Goal: Navigation & Orientation: Understand site structure

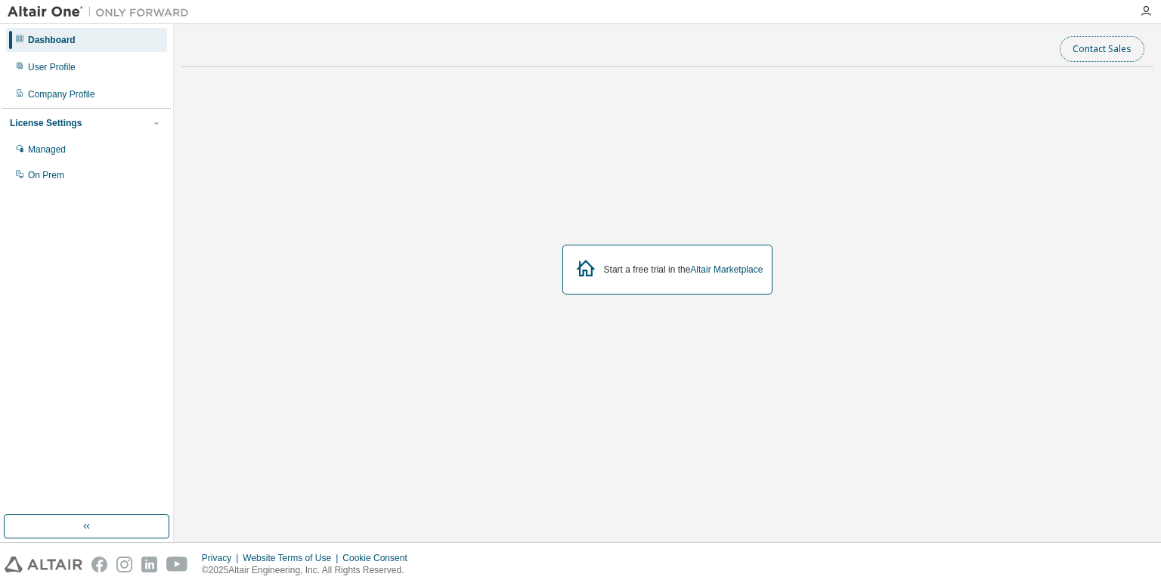
click at [1084, 47] on button "Contact Sales" at bounding box center [1101, 49] width 85 height 26
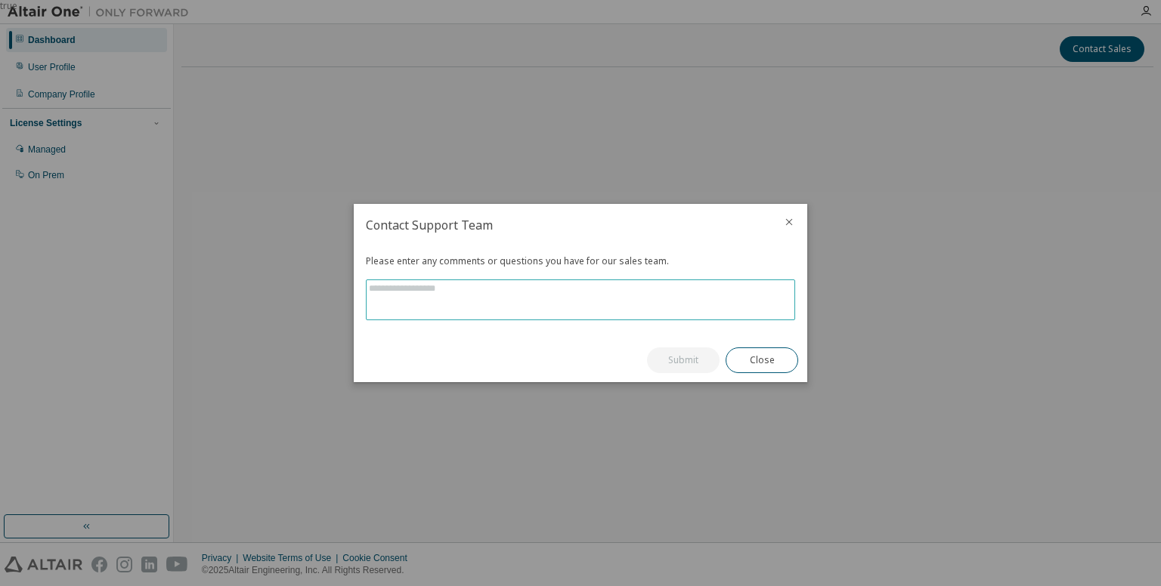
click at [457, 283] on textarea at bounding box center [580, 299] width 428 height 39
click at [787, 224] on icon "close" at bounding box center [789, 222] width 12 height 12
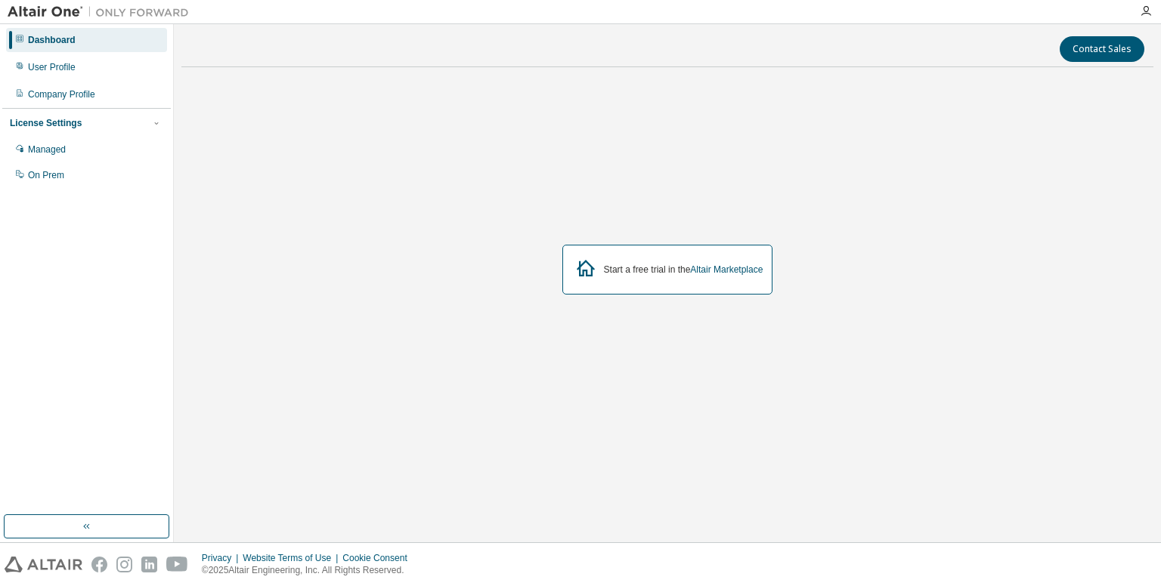
click at [101, 128] on div "License Settings" at bounding box center [86, 123] width 153 height 14
click at [66, 152] on div "Managed" at bounding box center [86, 150] width 161 height 24
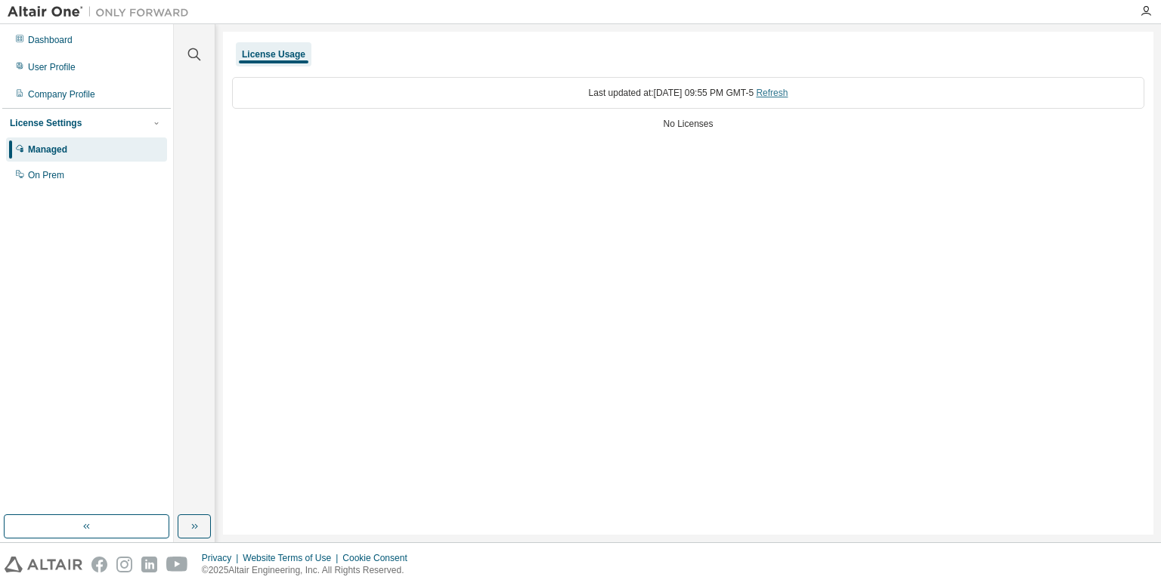
click at [787, 88] on link "Refresh" at bounding box center [772, 93] width 32 height 11
click at [63, 185] on div "On Prem" at bounding box center [86, 175] width 161 height 24
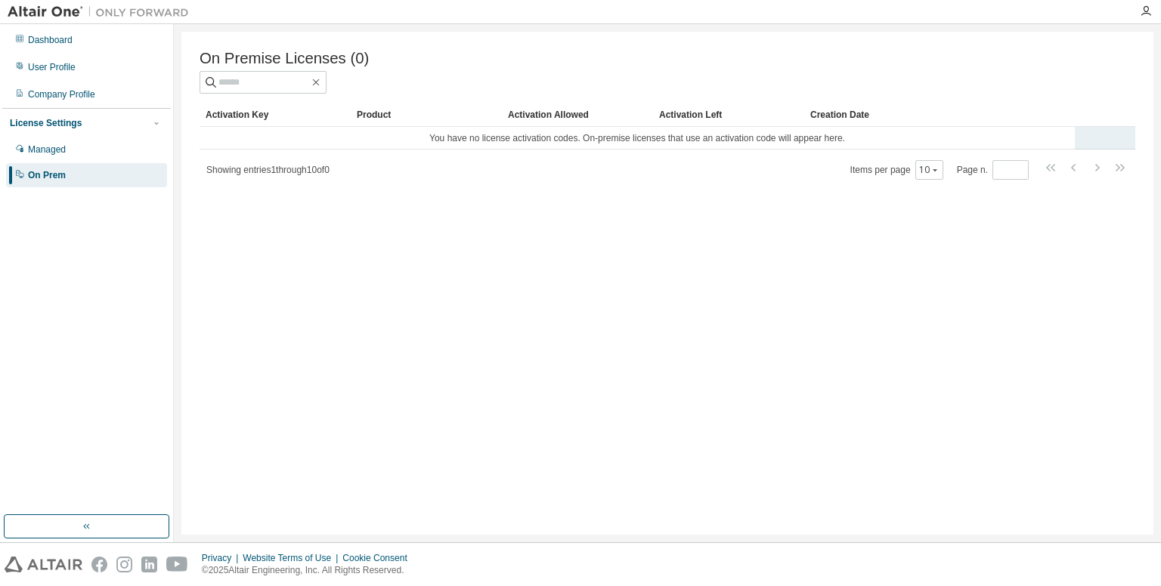
click at [484, 143] on td "You have no license activation codes. On-premise licenses that use an activatio…" at bounding box center [636, 138] width 875 height 23
click at [39, 94] on div "Company Profile" at bounding box center [61, 94] width 67 height 12
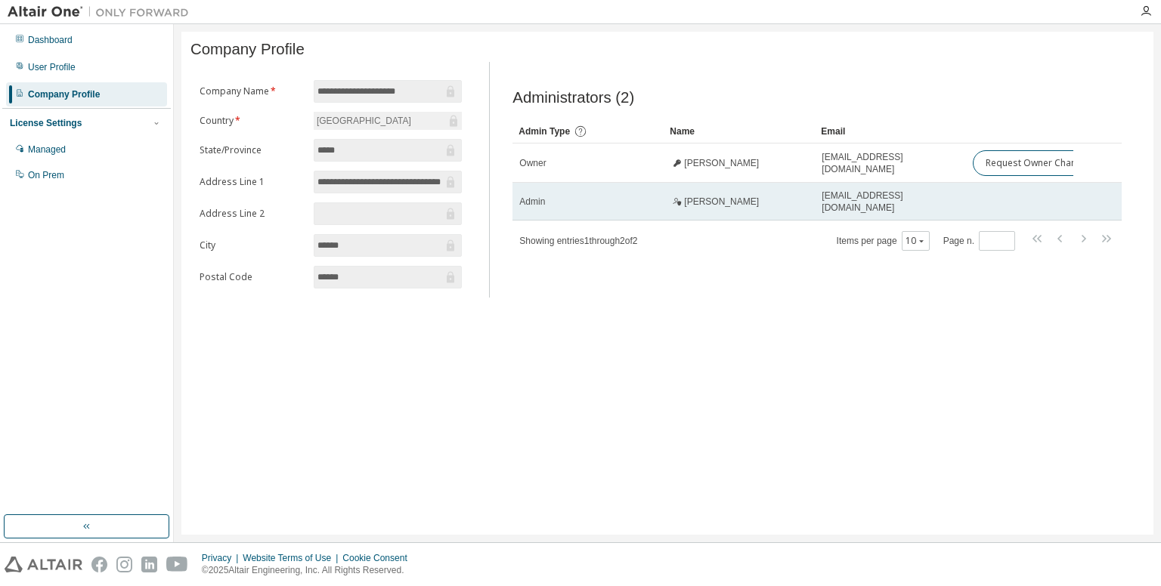
click at [805, 208] on div "Robert Rockwood" at bounding box center [739, 202] width 138 height 12
click at [853, 212] on span "rrockwood@uazuay.edu.ec" at bounding box center [890, 202] width 138 height 24
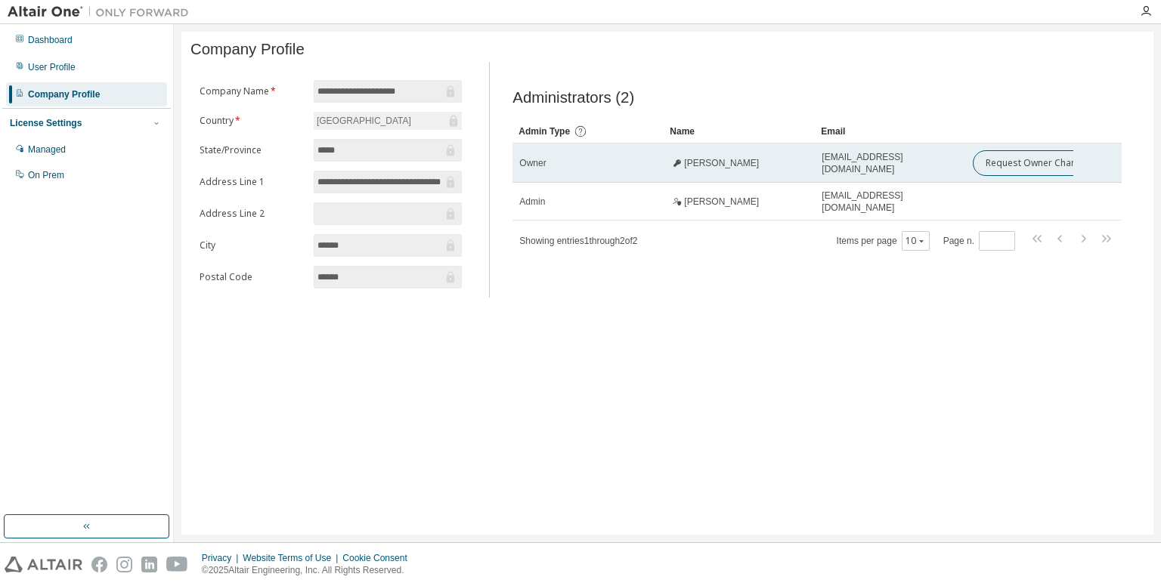
click at [837, 172] on span "drojash@uazuay.edu.ec" at bounding box center [890, 163] width 138 height 24
click at [693, 162] on td "Diego Rojas" at bounding box center [738, 163] width 151 height 39
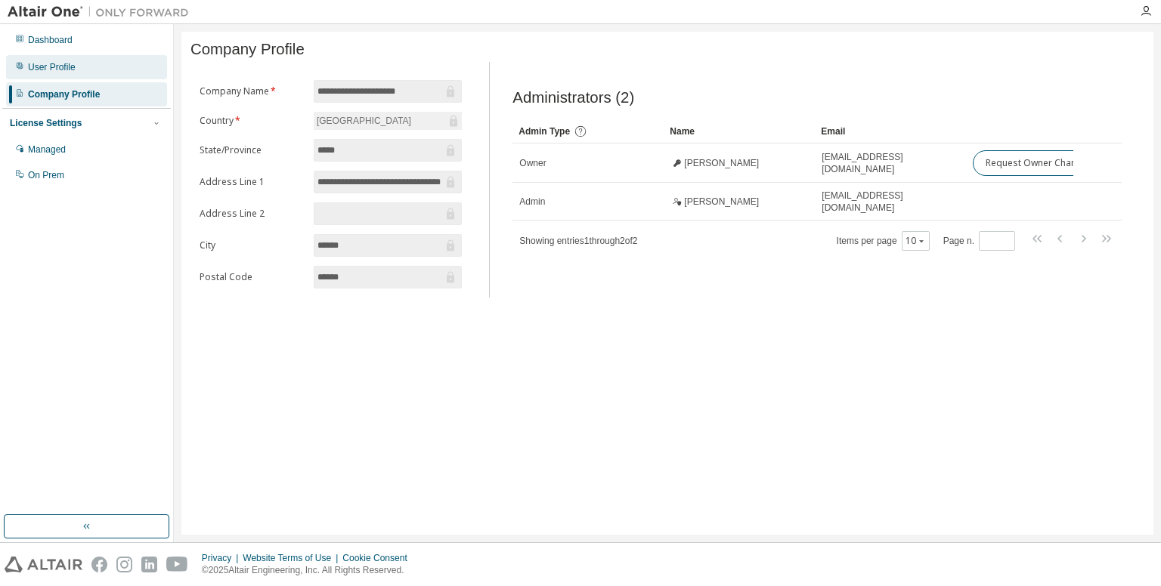
drag, startPoint x: 4, startPoint y: 60, endPoint x: 36, endPoint y: 68, distance: 32.6
click at [36, 68] on div "Dashboard User Profile Company Profile License Settings Managed On Prem" at bounding box center [86, 107] width 169 height 162
click at [36, 68] on div "User Profile" at bounding box center [52, 67] width 48 height 12
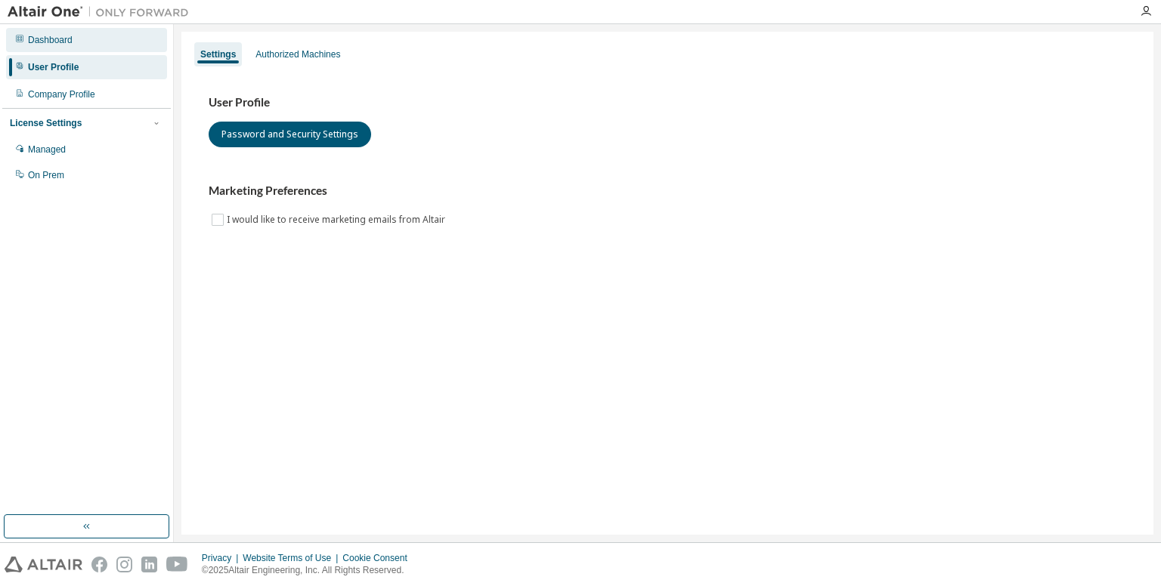
click at [70, 48] on div "Dashboard" at bounding box center [86, 40] width 161 height 24
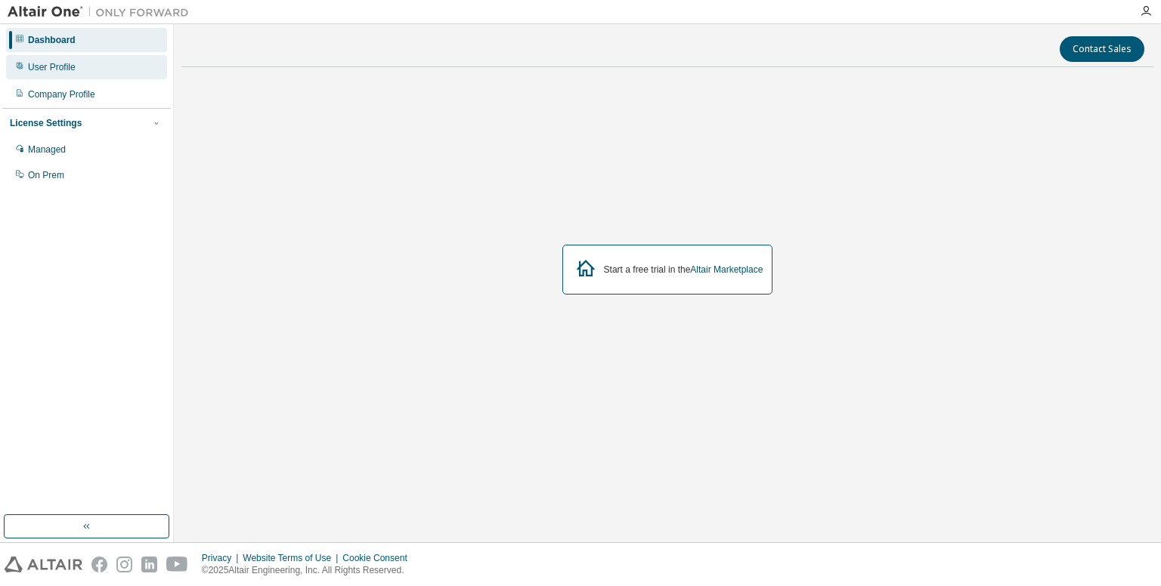
click at [73, 76] on div "User Profile" at bounding box center [86, 67] width 161 height 24
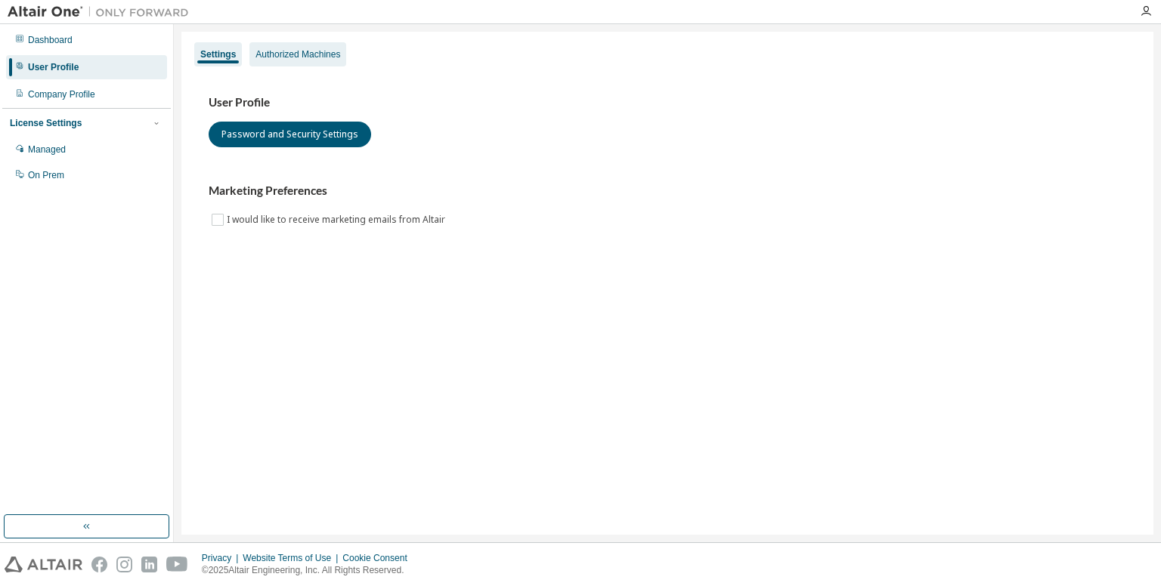
click at [287, 62] on div "Authorized Machines" at bounding box center [297, 54] width 97 height 24
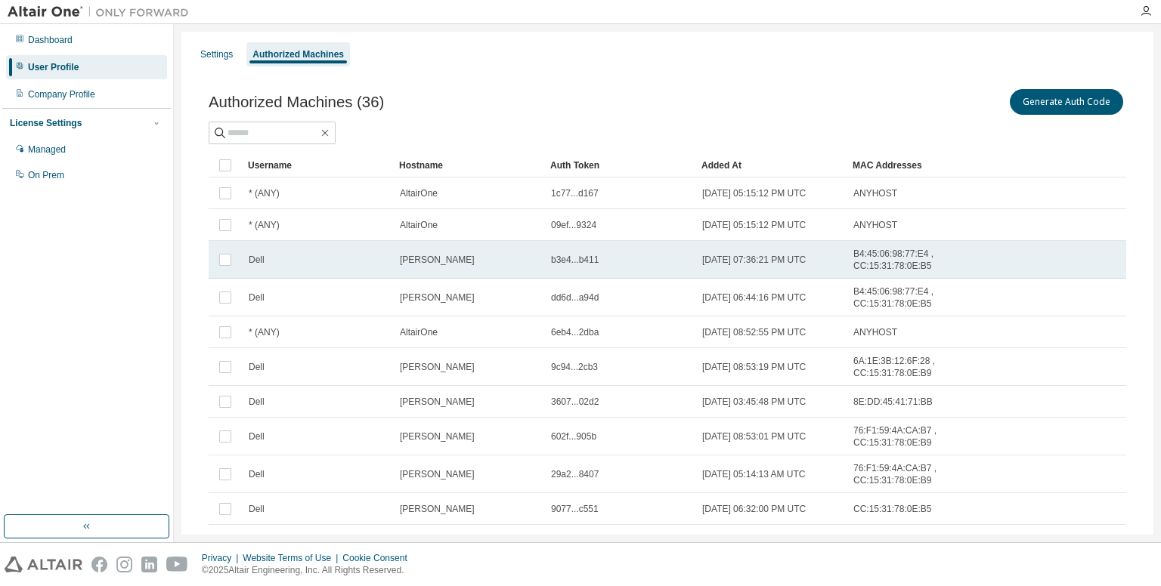
click at [586, 263] on span "b3e4...b411" at bounding box center [575, 260] width 48 height 12
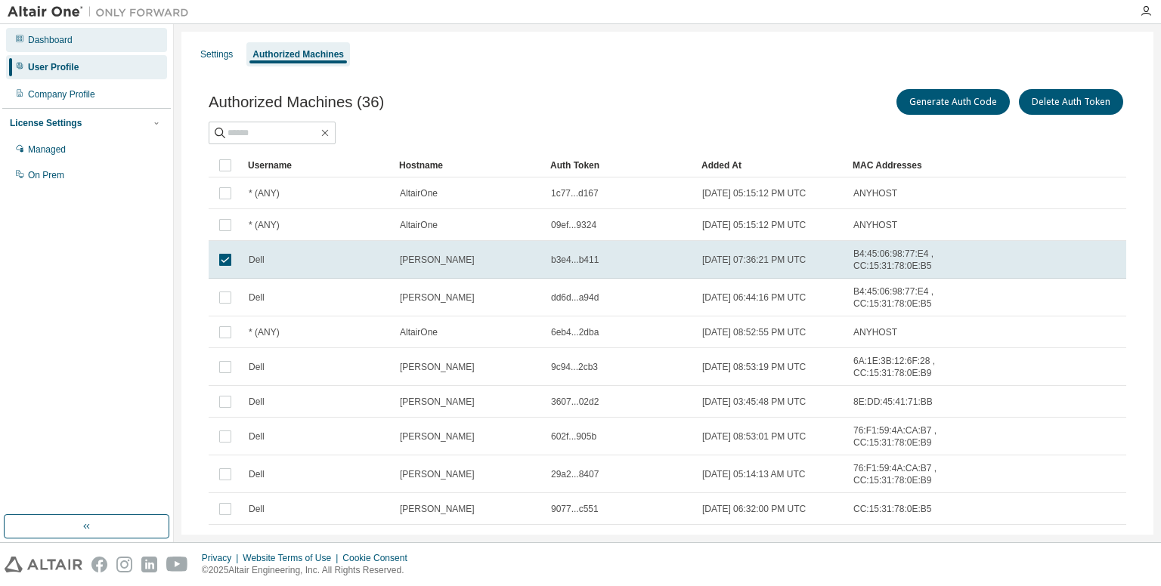
click at [45, 33] on div "Dashboard" at bounding box center [86, 40] width 161 height 24
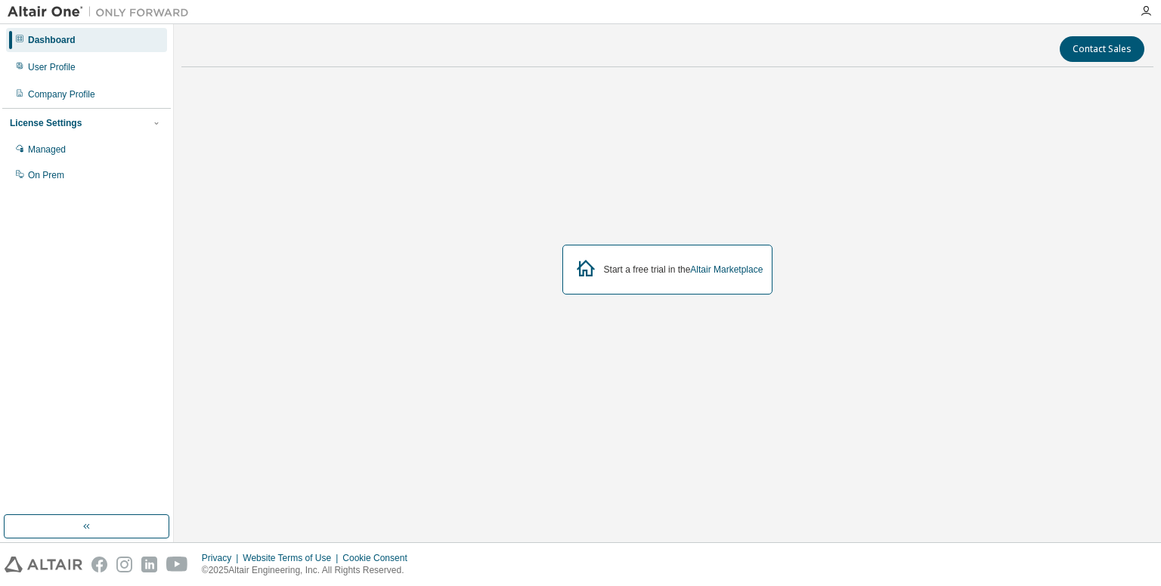
click at [789, 102] on div "Start a free trial in the Altair Marketplace" at bounding box center [667, 269] width 972 height 381
